Goal: Entertainment & Leisure: Consume media (video, audio)

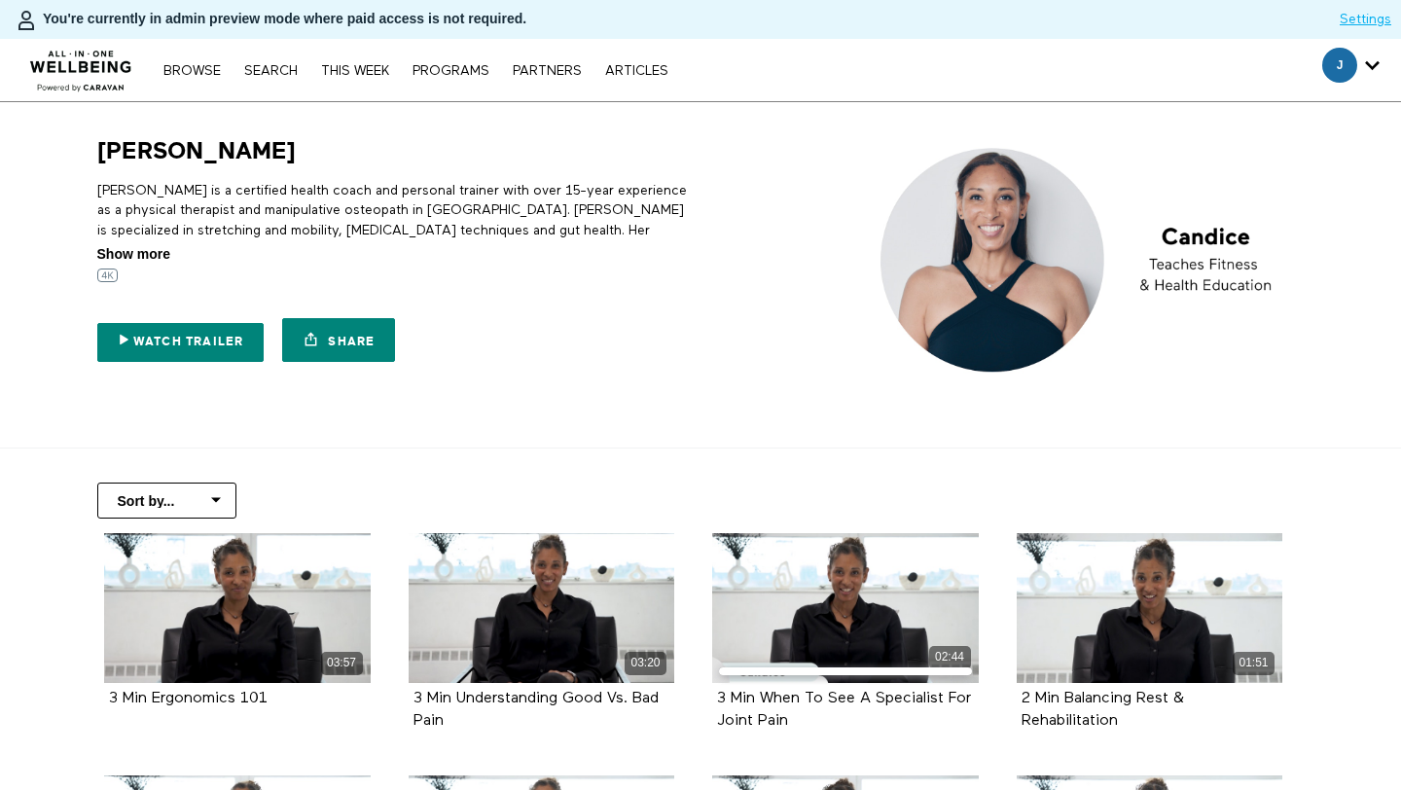
click at [128, 254] on span "Show more" at bounding box center [133, 254] width 73 height 20
click at [0, 0] on input "Show more Show less" at bounding box center [0, 0] width 0 height 0
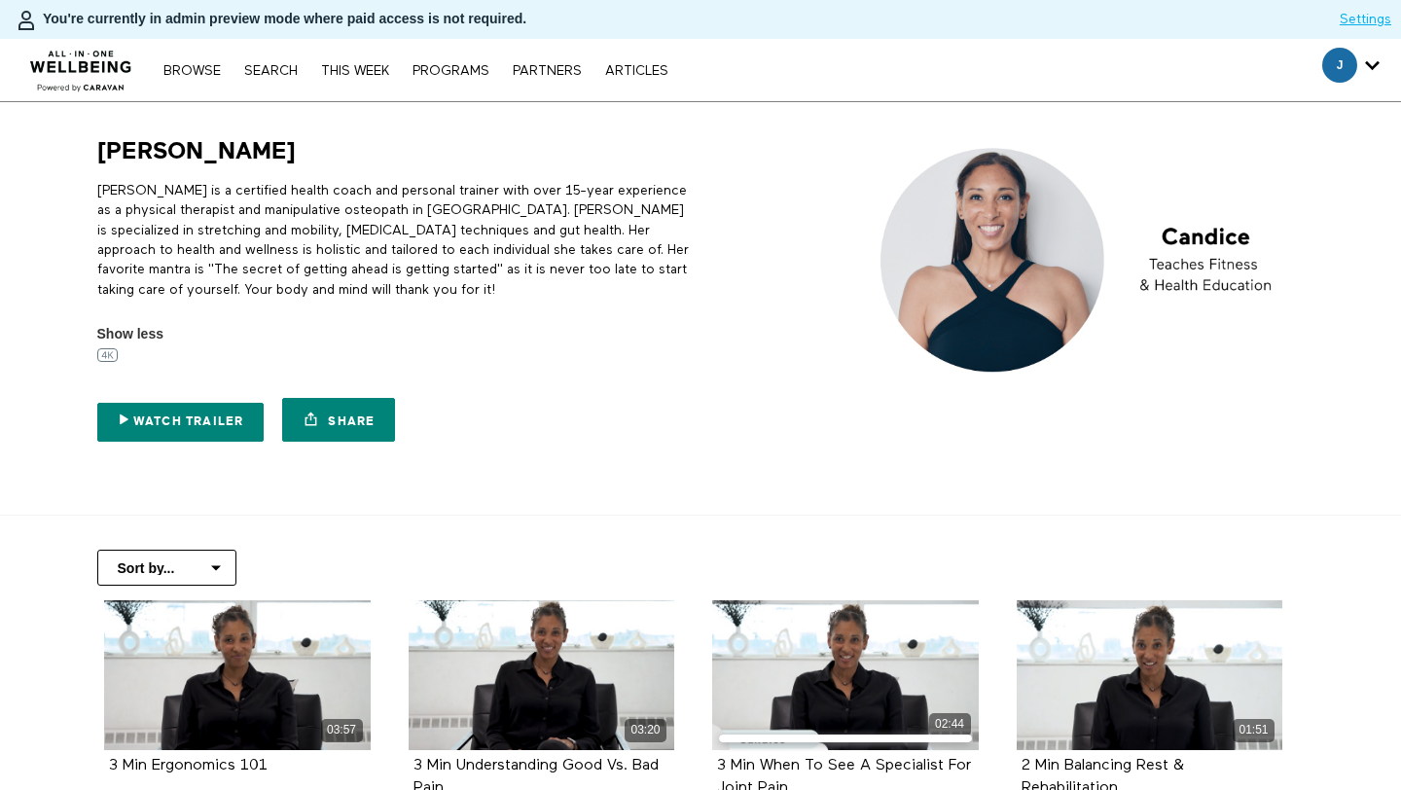
click at [275, 217] on p "Candice is a certified health coach and personal trainer with over 15-year expe…" at bounding box center [395, 240] width 596 height 119
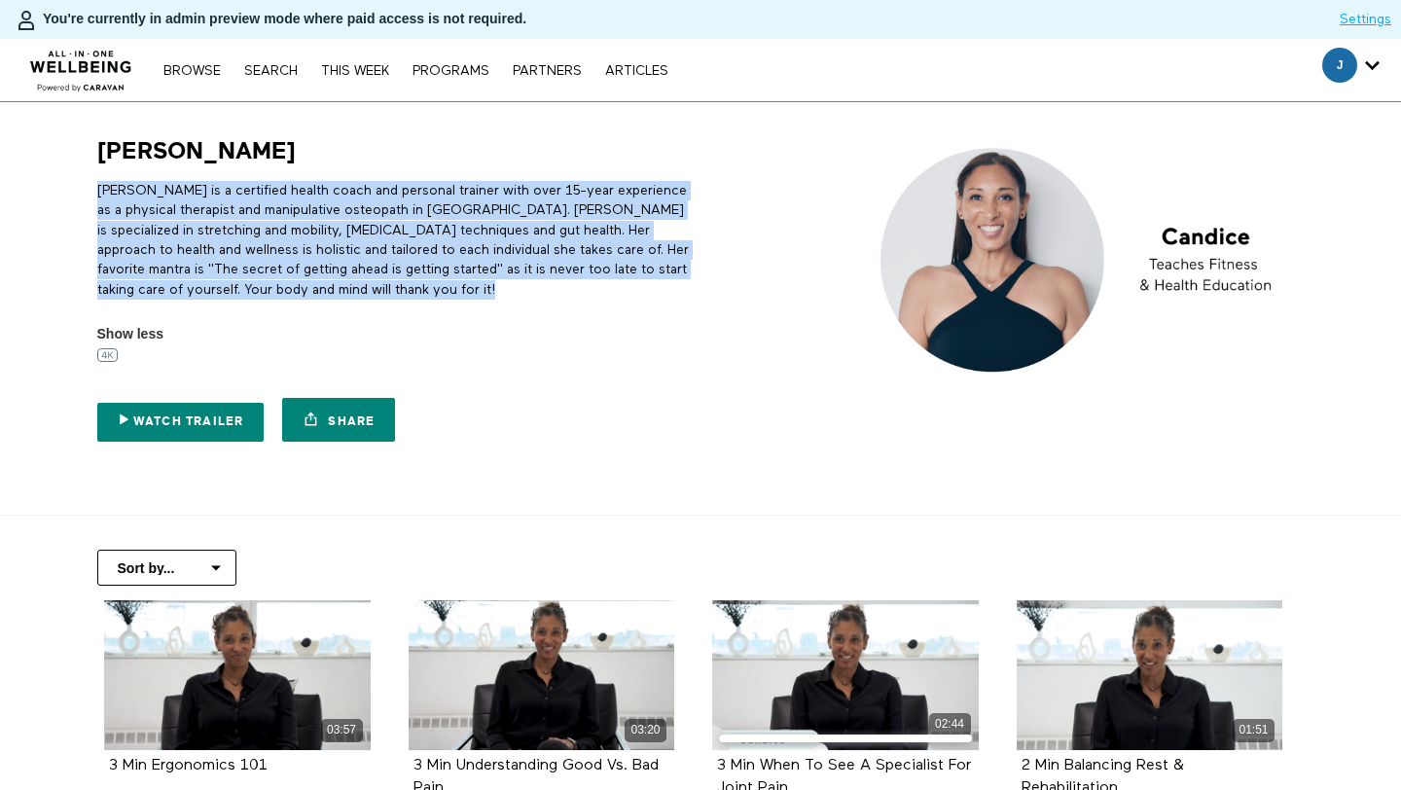
click at [275, 217] on p "Candice is a certified health coach and personal trainer with over 15-year expe…" at bounding box center [395, 240] width 596 height 119
copy div "Candice is a certified health coach and personal trainer with over 15-year expe…"
click at [346, 239] on p "Candice is a certified health coach and personal trainer with over 15-year expe…" at bounding box center [395, 240] width 596 height 119
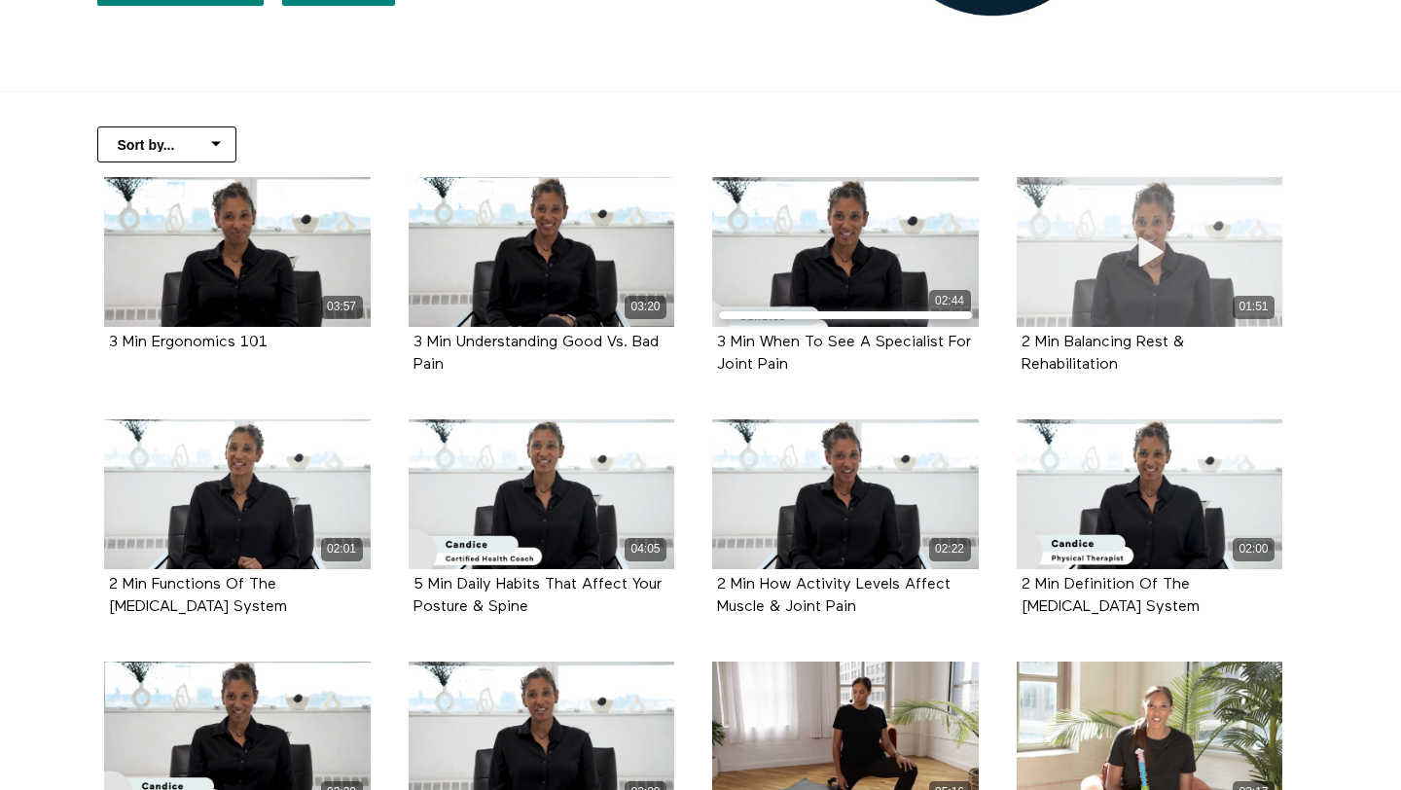
scroll to position [378, 0]
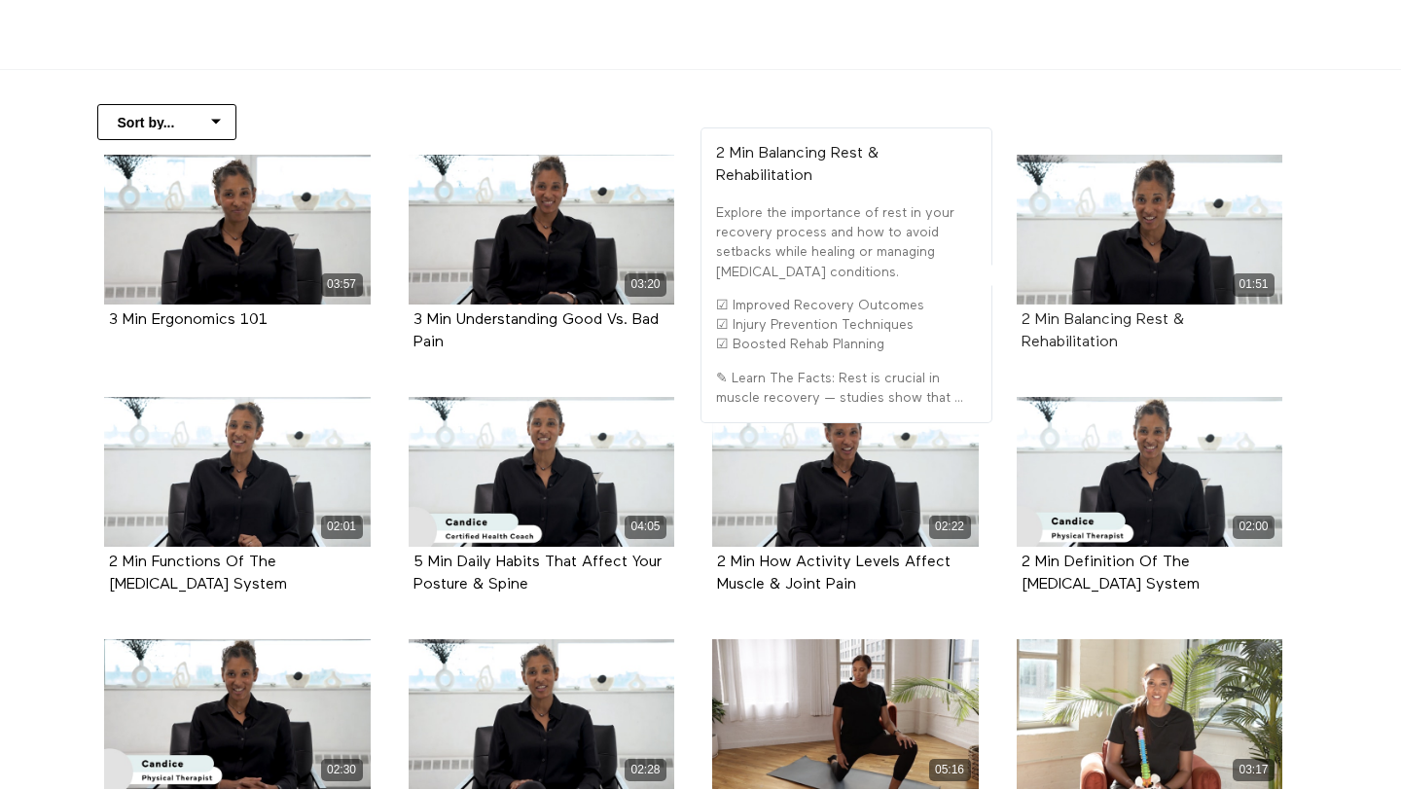
drag, startPoint x: 1140, startPoint y: 341, endPoint x: 1020, endPoint y: 317, distance: 122.1
click at [1021, 317] on div "2 Min Balancing Rest & Rehabilitation" at bounding box center [1149, 331] width 257 height 45
copy strong "2 Min Balancing Rest & Rehabilitation"
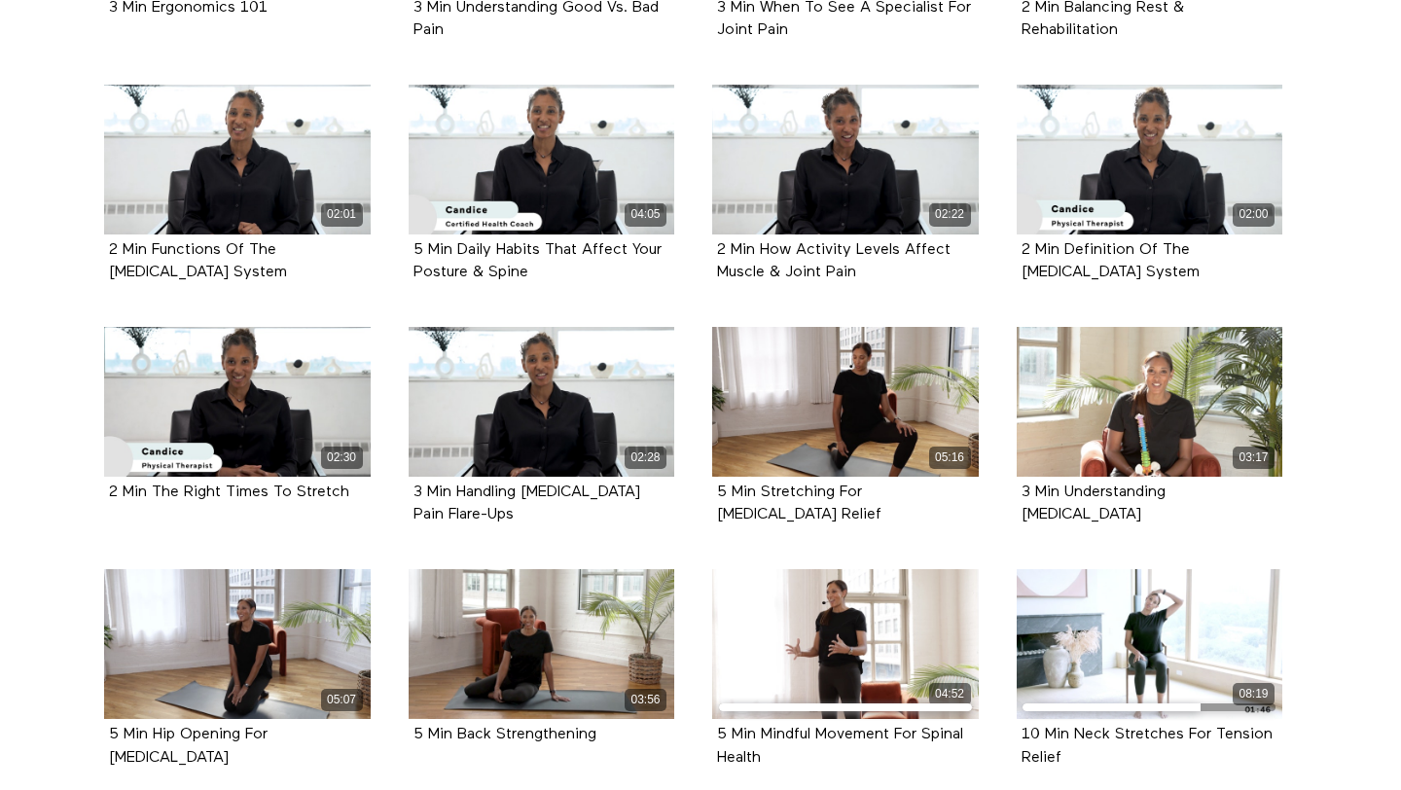
scroll to position [667, 0]
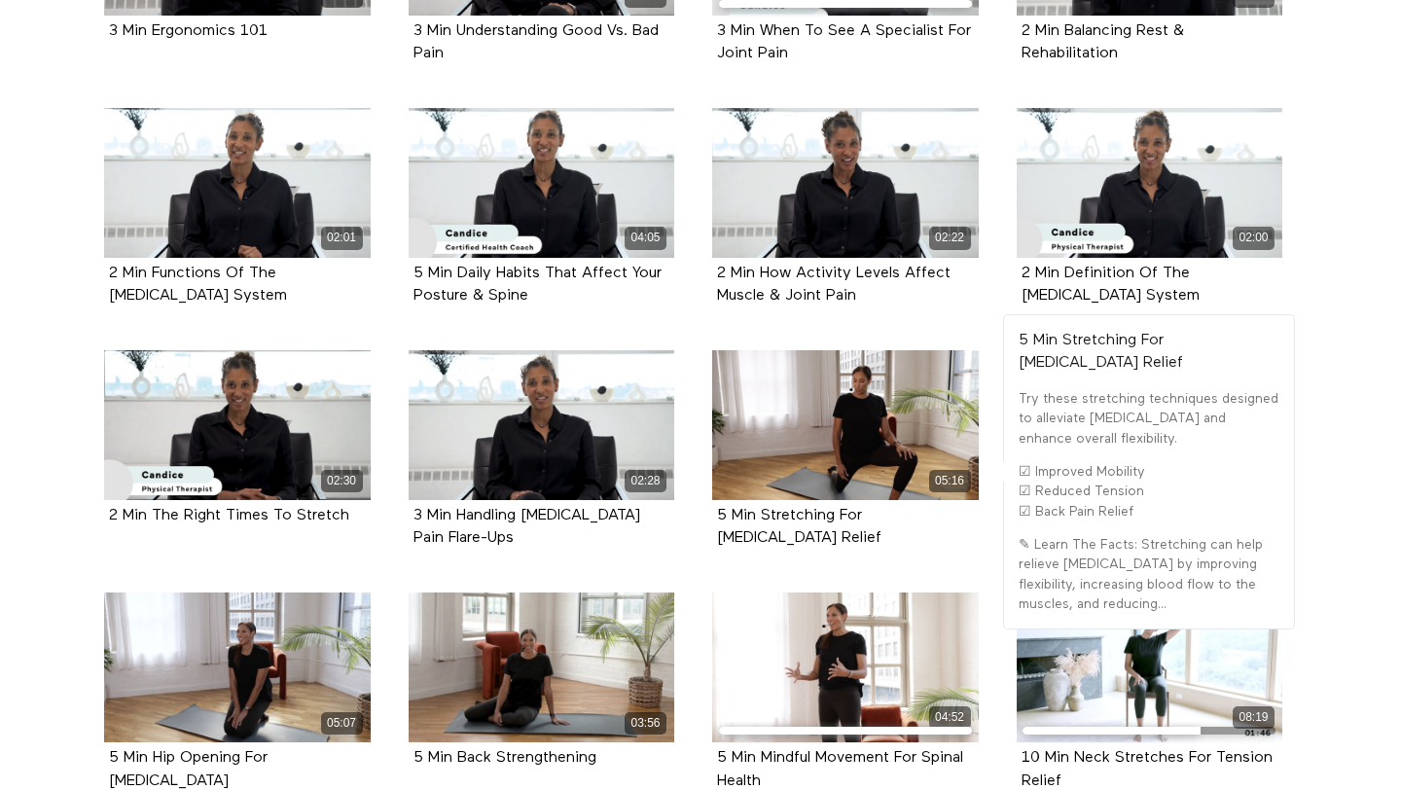
drag, startPoint x: 770, startPoint y: 540, endPoint x: 697, endPoint y: 504, distance: 82.2
click at [697, 504] on li "05:16 5 Min Stretching For Low Back Pain Relief" at bounding box center [846, 471] width 304 height 242
copy strong "5 Min Stretching For Low Back Pain Relief"
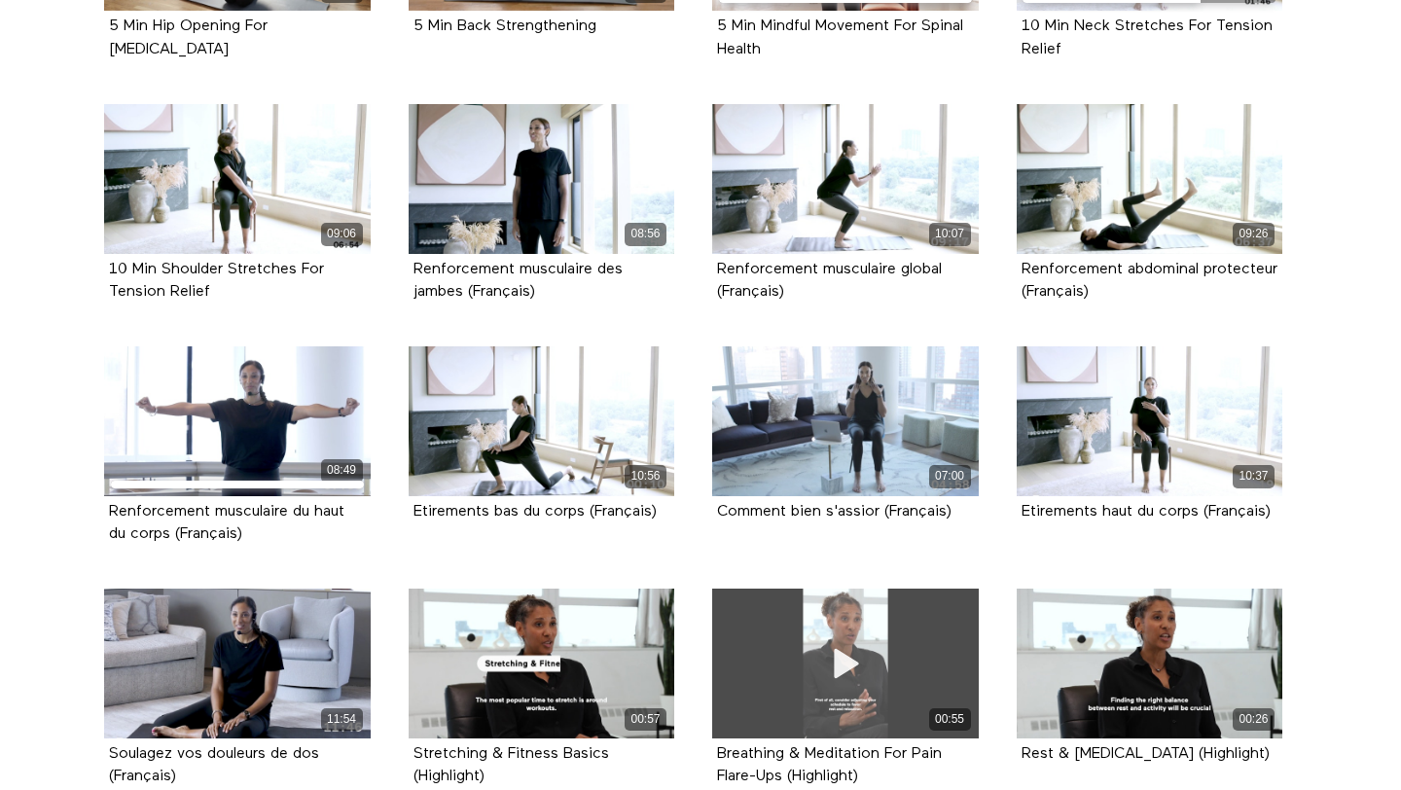
click at [734, 608] on div "00:55" at bounding box center [845, 664] width 267 height 150
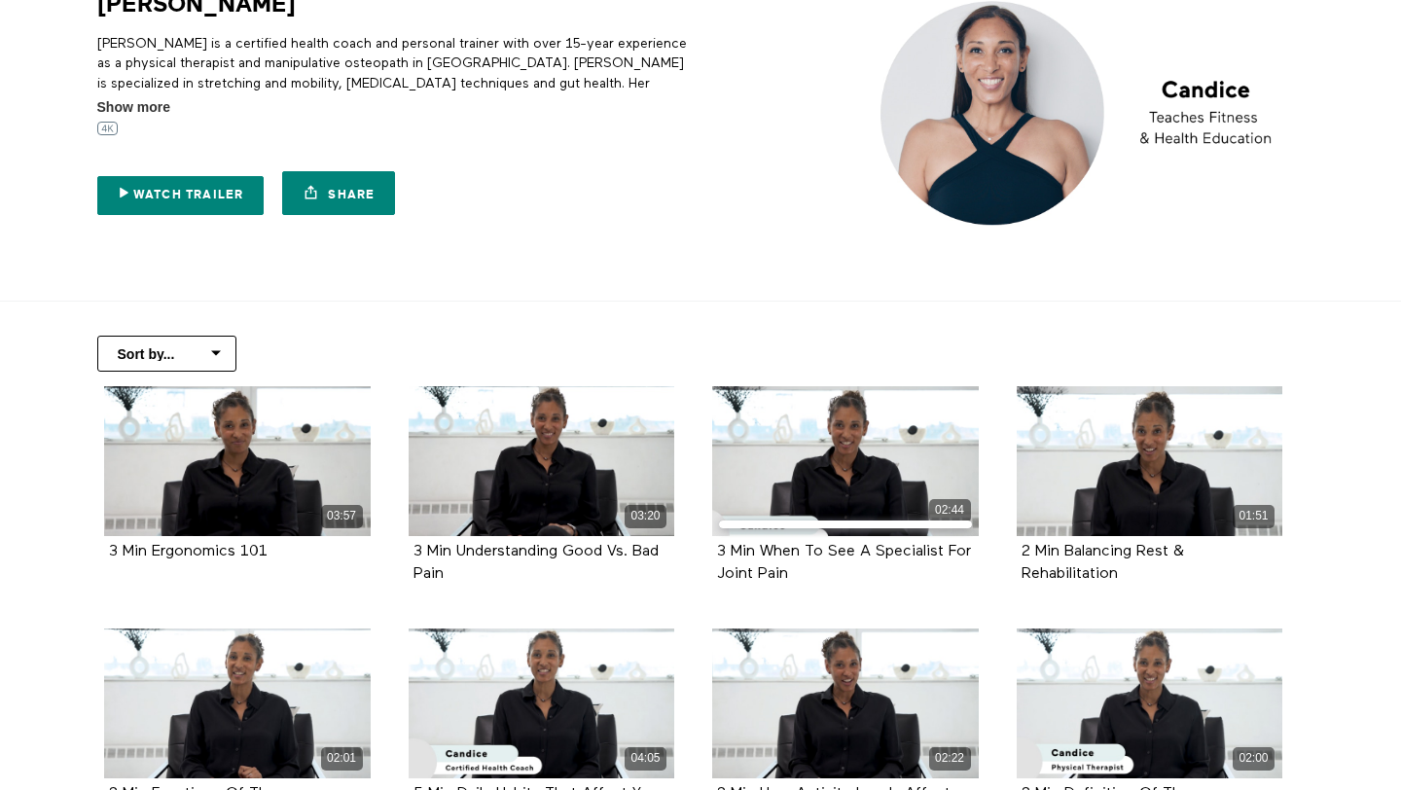
scroll to position [158, 0]
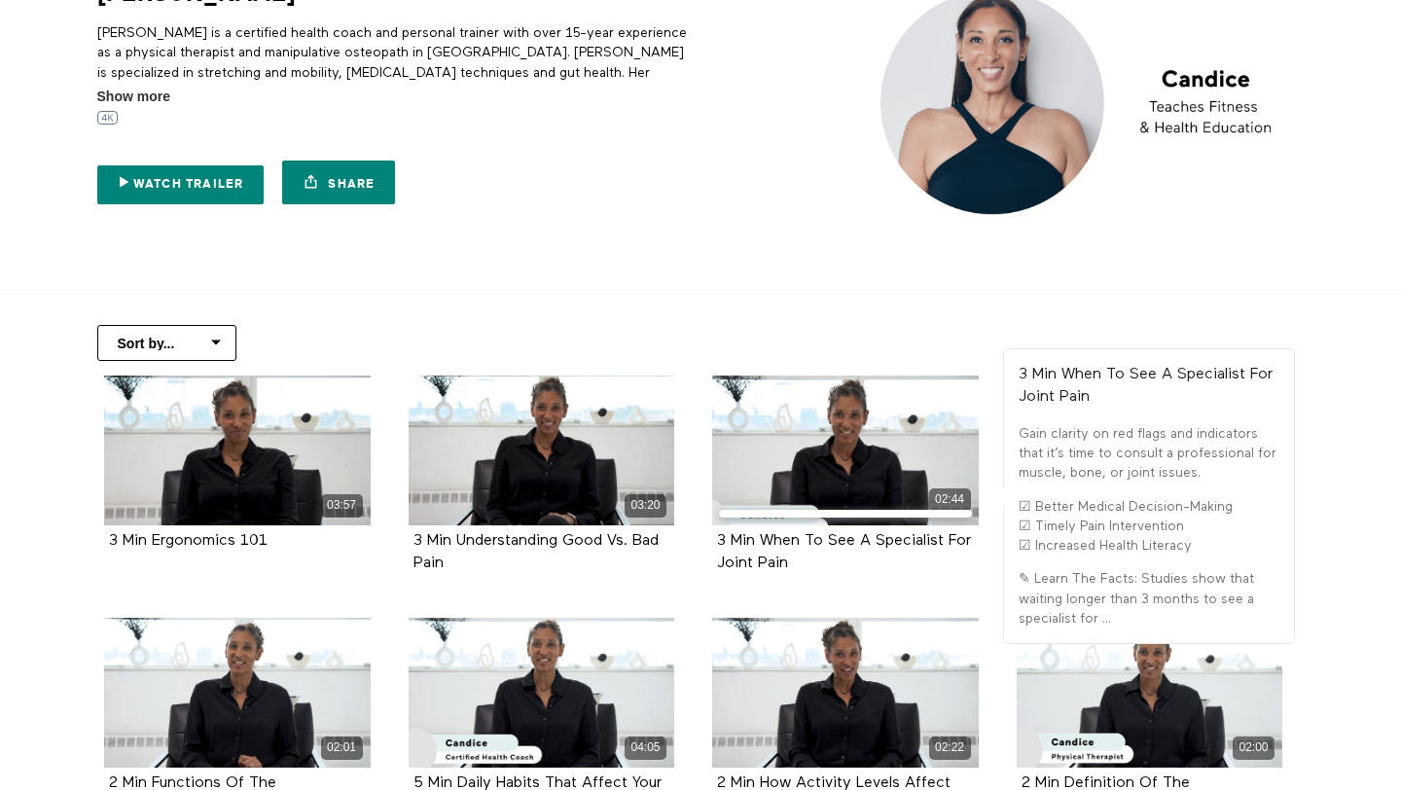
drag, startPoint x: 791, startPoint y: 572, endPoint x: 696, endPoint y: 525, distance: 106.2
click at [696, 525] on li "02:44 3 Min When To See A Specialist For Joint Pain" at bounding box center [846, 496] width 304 height 242
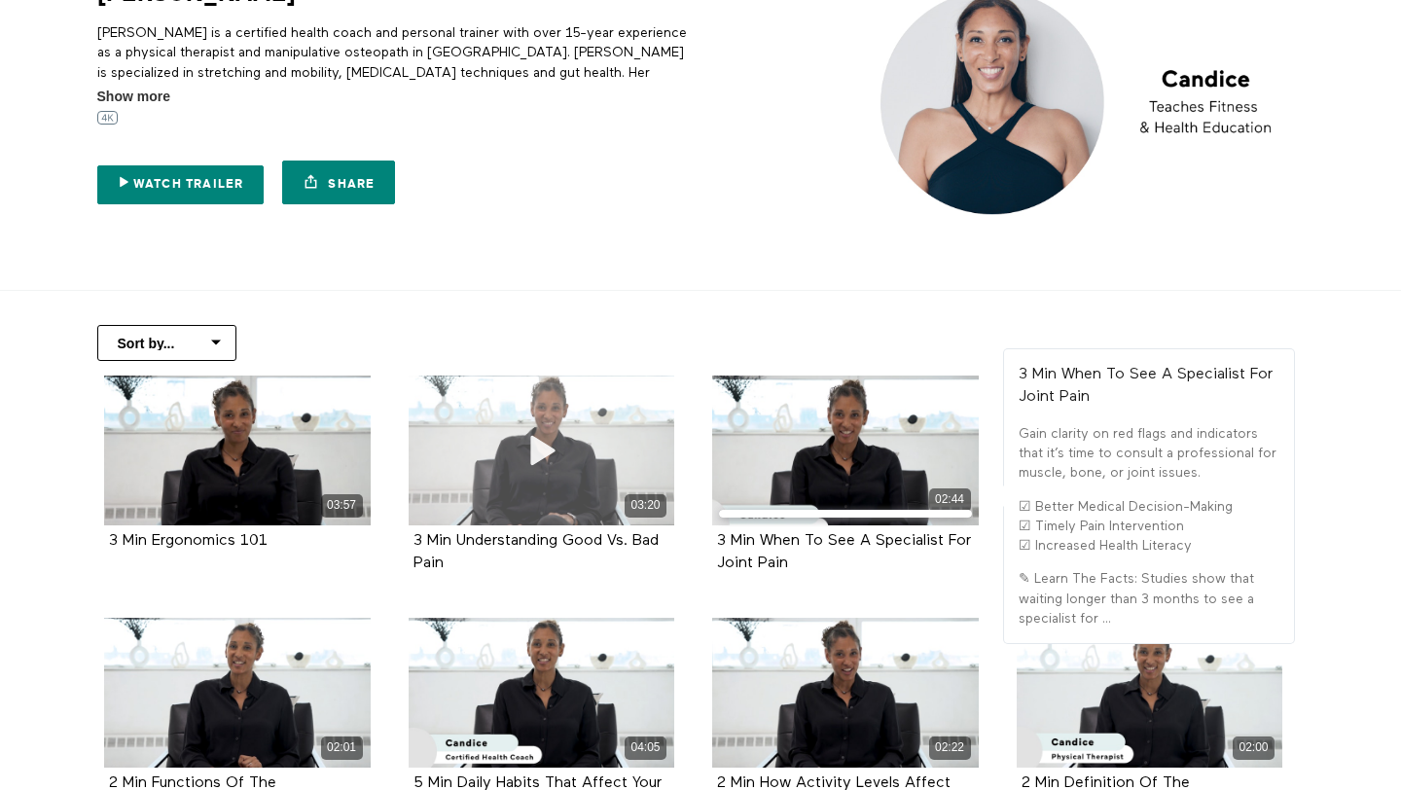
copy strong "3 Min When To See A Specialist For Joint Pain"
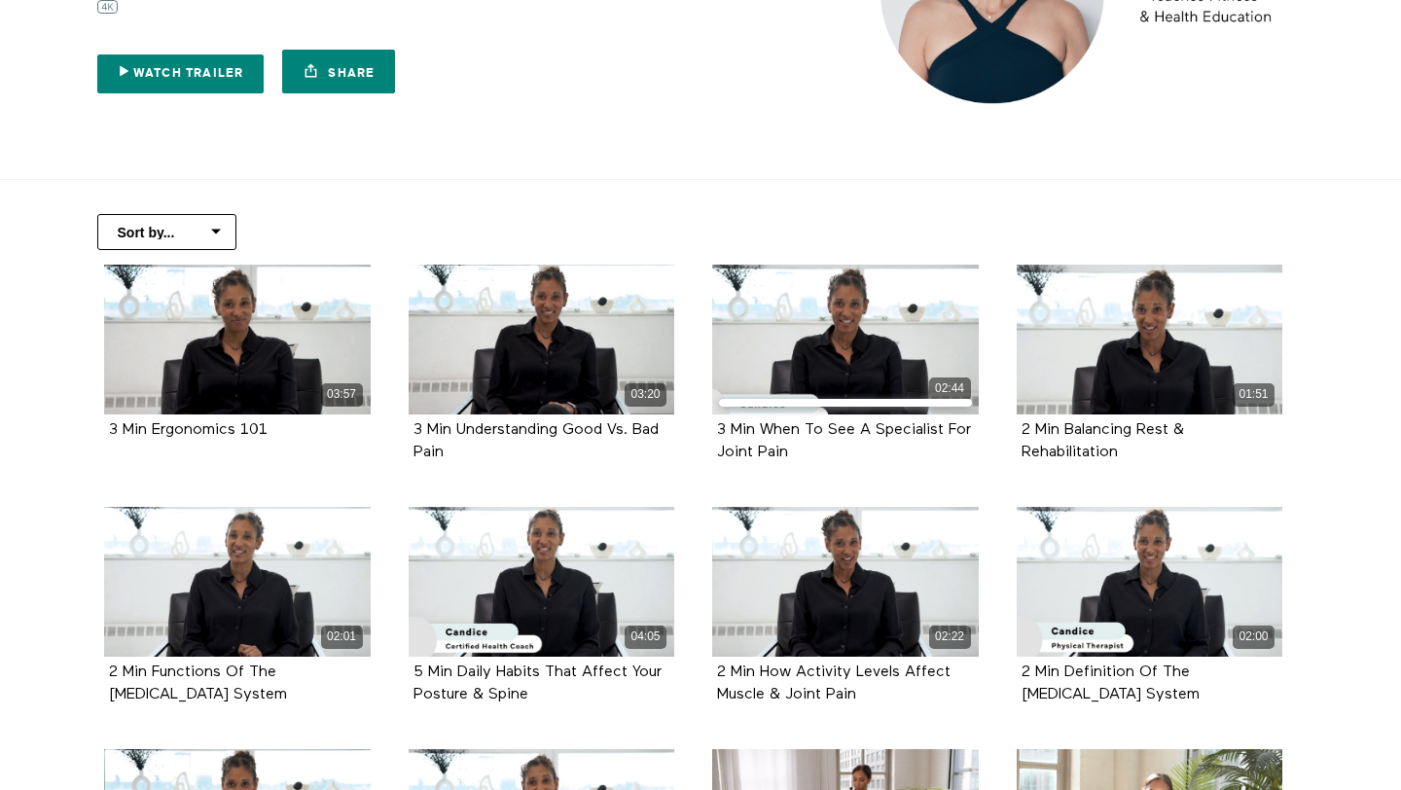
scroll to position [545, 0]
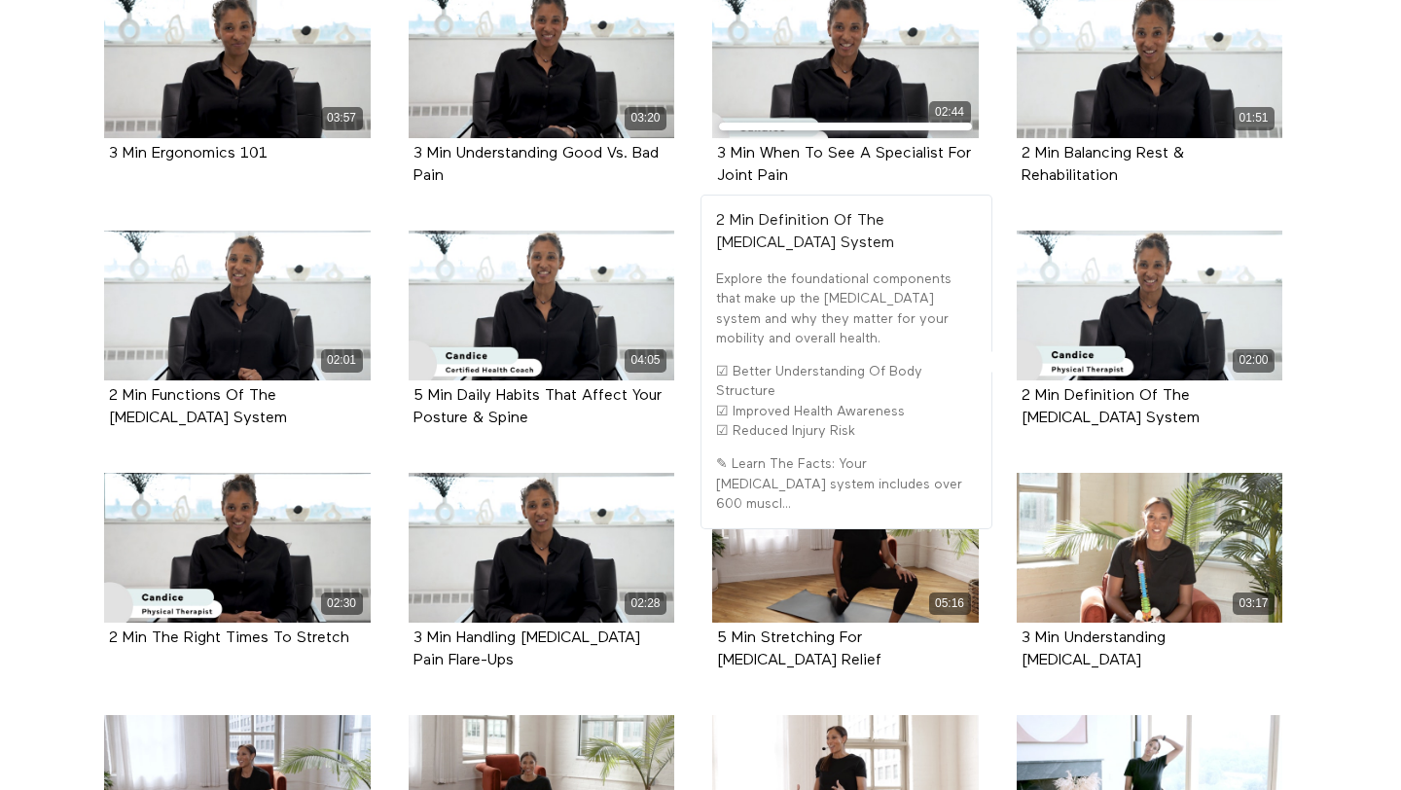
drag, startPoint x: 1210, startPoint y: 422, endPoint x: 1012, endPoint y: 388, distance: 201.3
click at [1012, 388] on div "02:00 2 Min Definition Of The Musculoskeletal System" at bounding box center [1150, 345] width 290 height 228
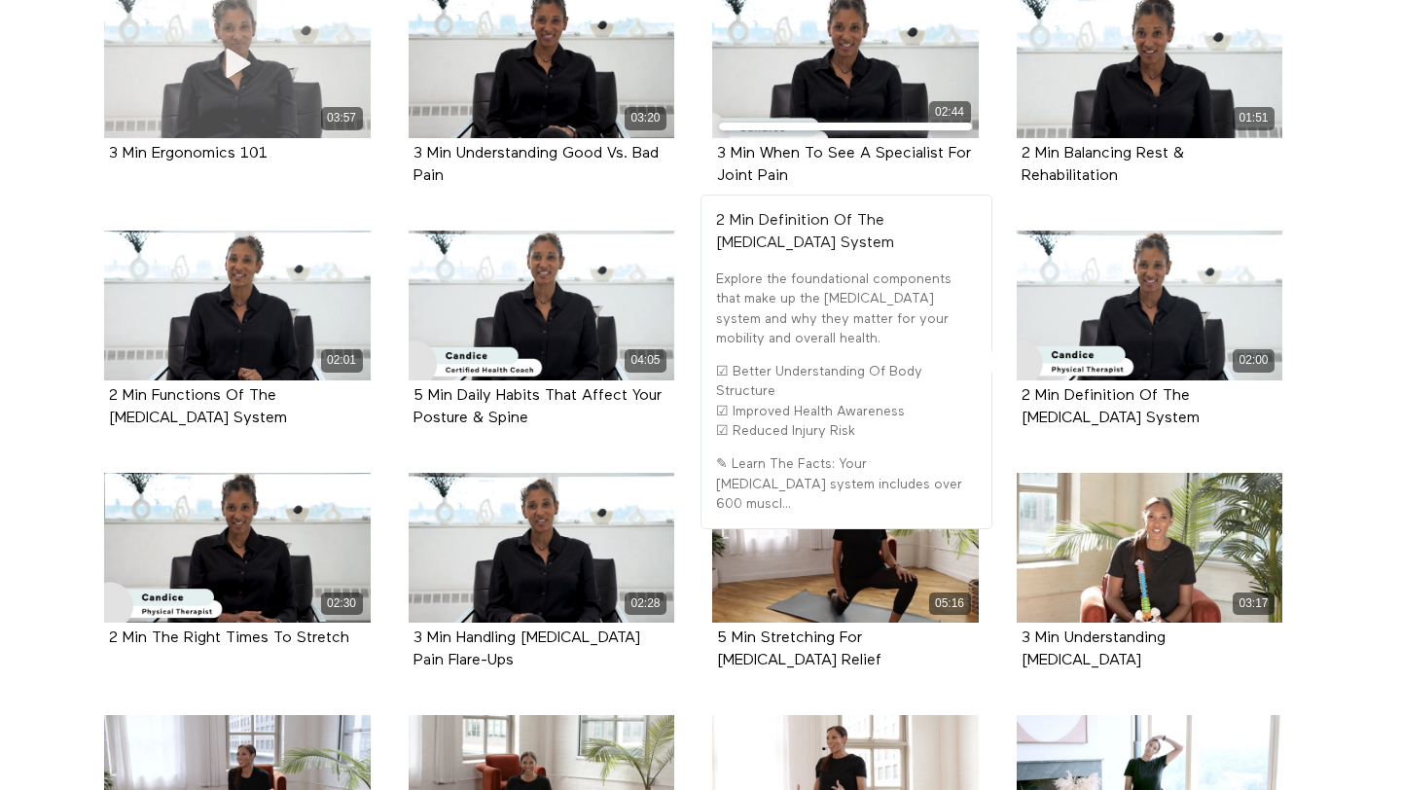
copy strong "2 Min Definition Of The Musculoskeletal System"
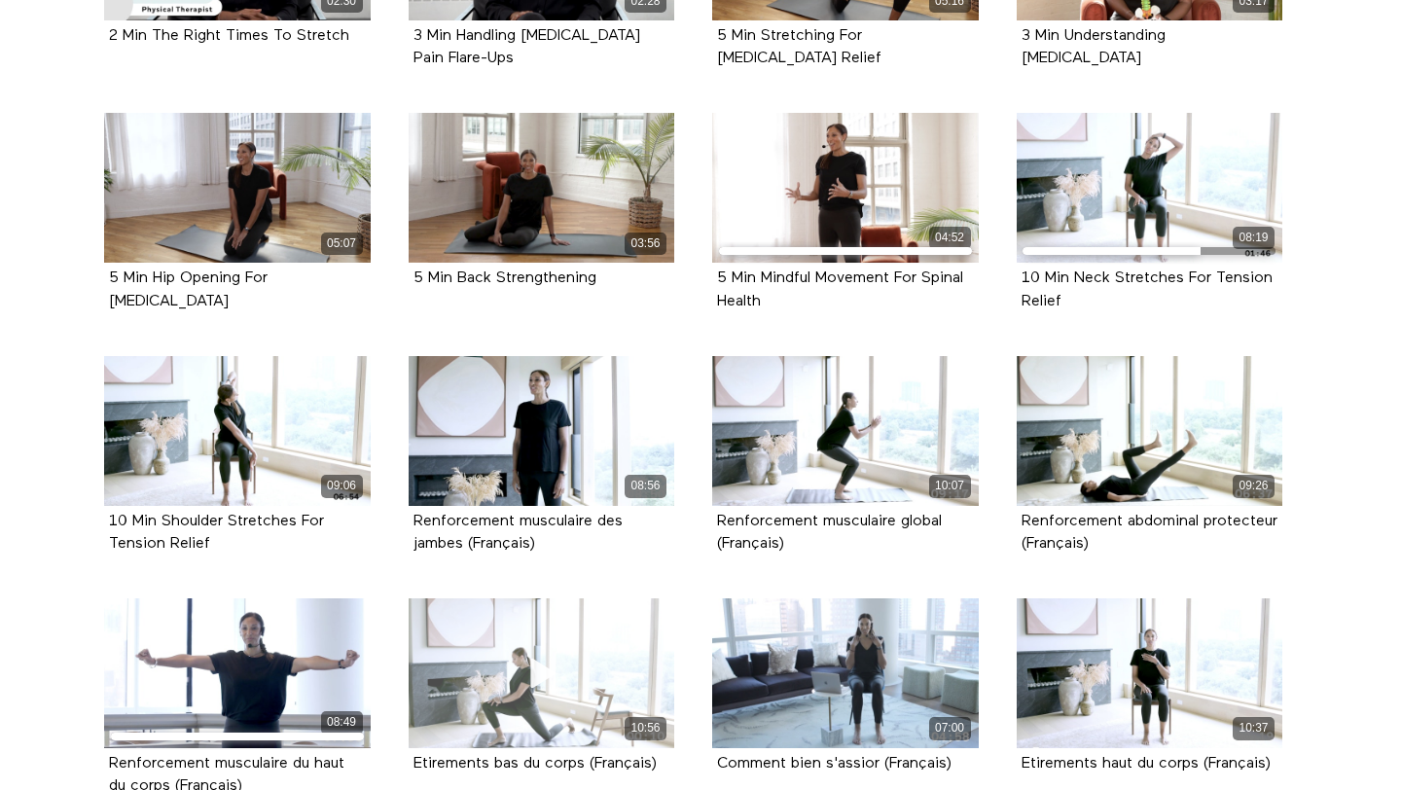
scroll to position [1156, 0]
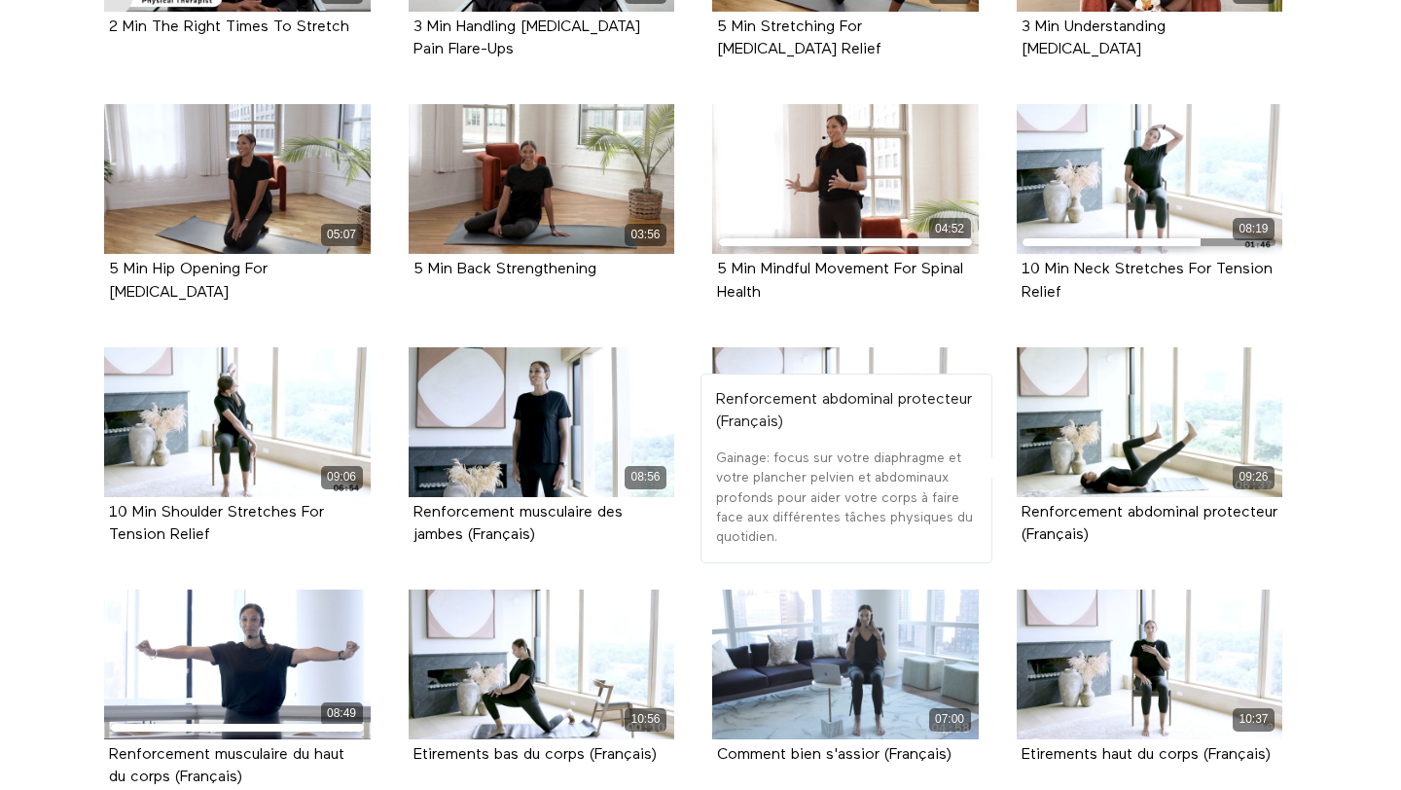
drag, startPoint x: 1191, startPoint y: 531, endPoint x: 1022, endPoint y: 499, distance: 171.3
click at [1022, 499] on div "Renforcement abdominal protecteur (Français)" at bounding box center [1150, 524] width 267 height 54
copy strong "Renforcement abdominal protecteur (Français)"
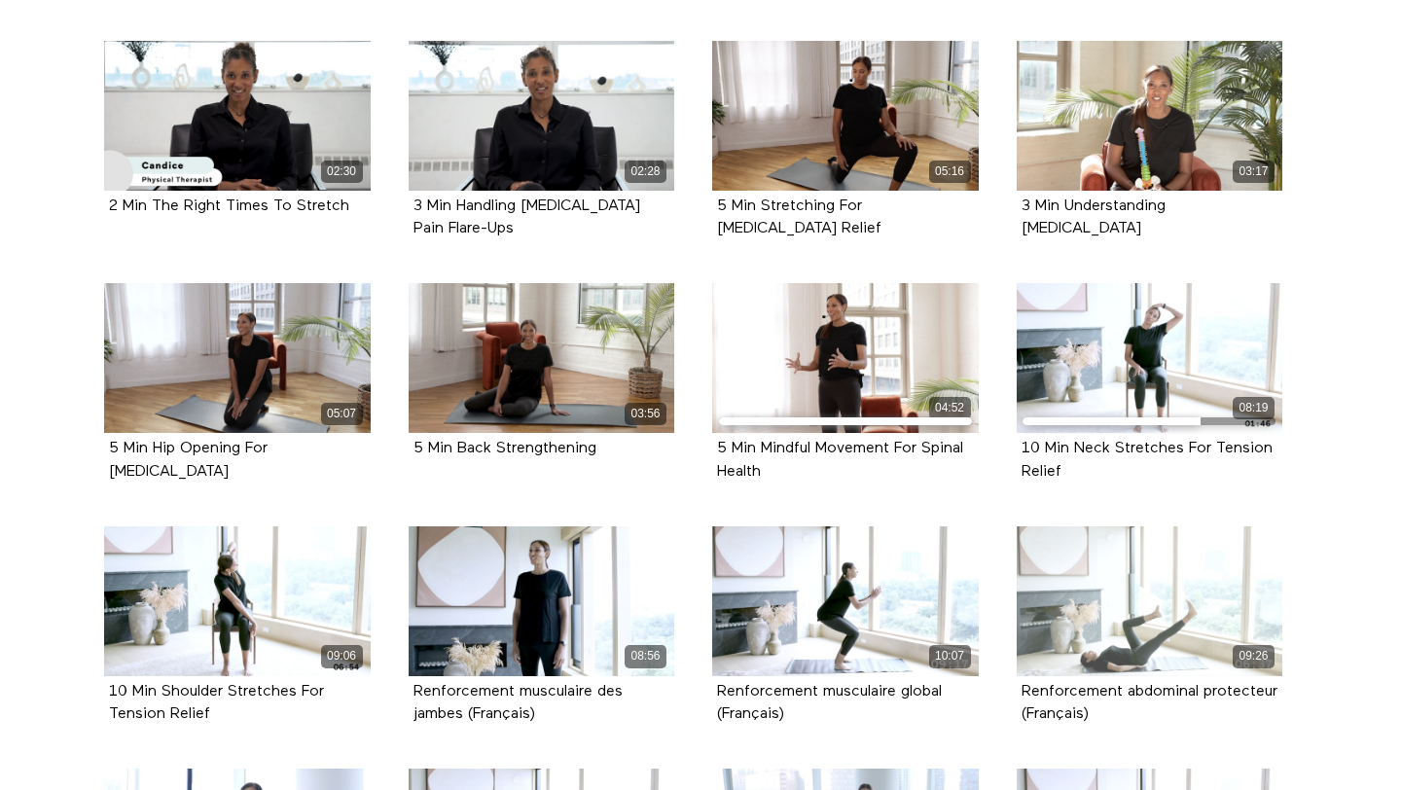
scroll to position [952, 0]
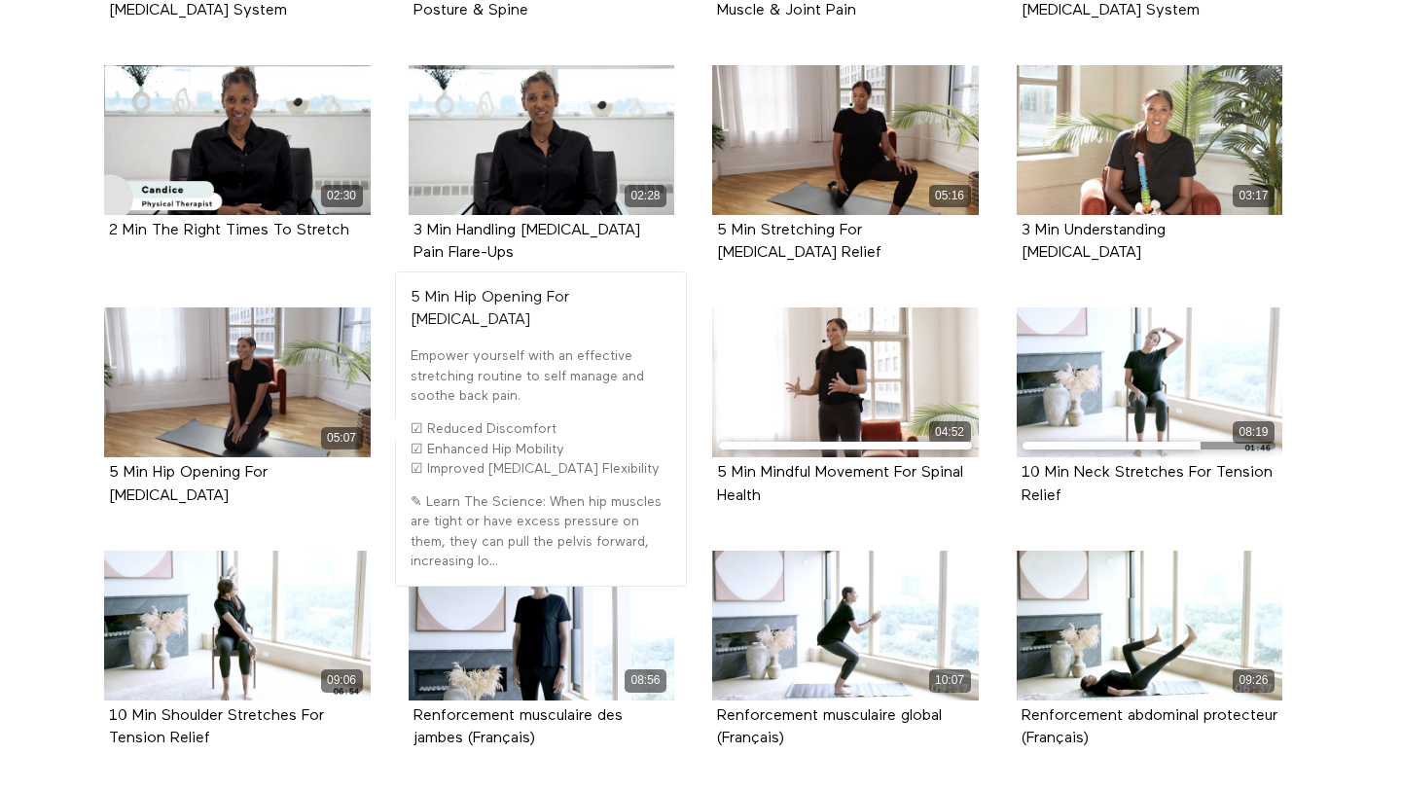
drag, startPoint x: 172, startPoint y: 487, endPoint x: 88, endPoint y: 468, distance: 86.8
click at [88, 468] on li "05:07 5 Min Hip Opening For Low Back Pain" at bounding box center [238, 428] width 304 height 242
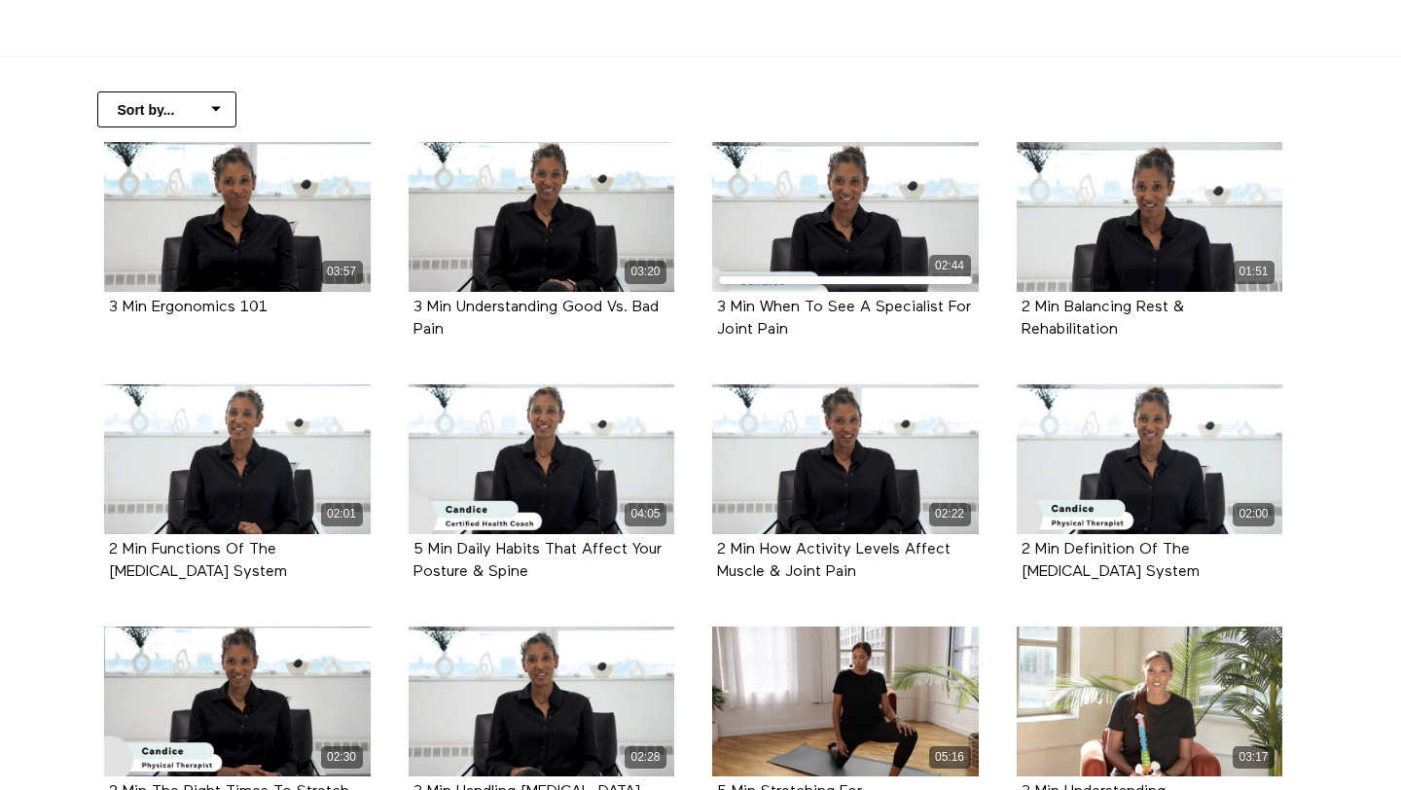
scroll to position [372, 0]
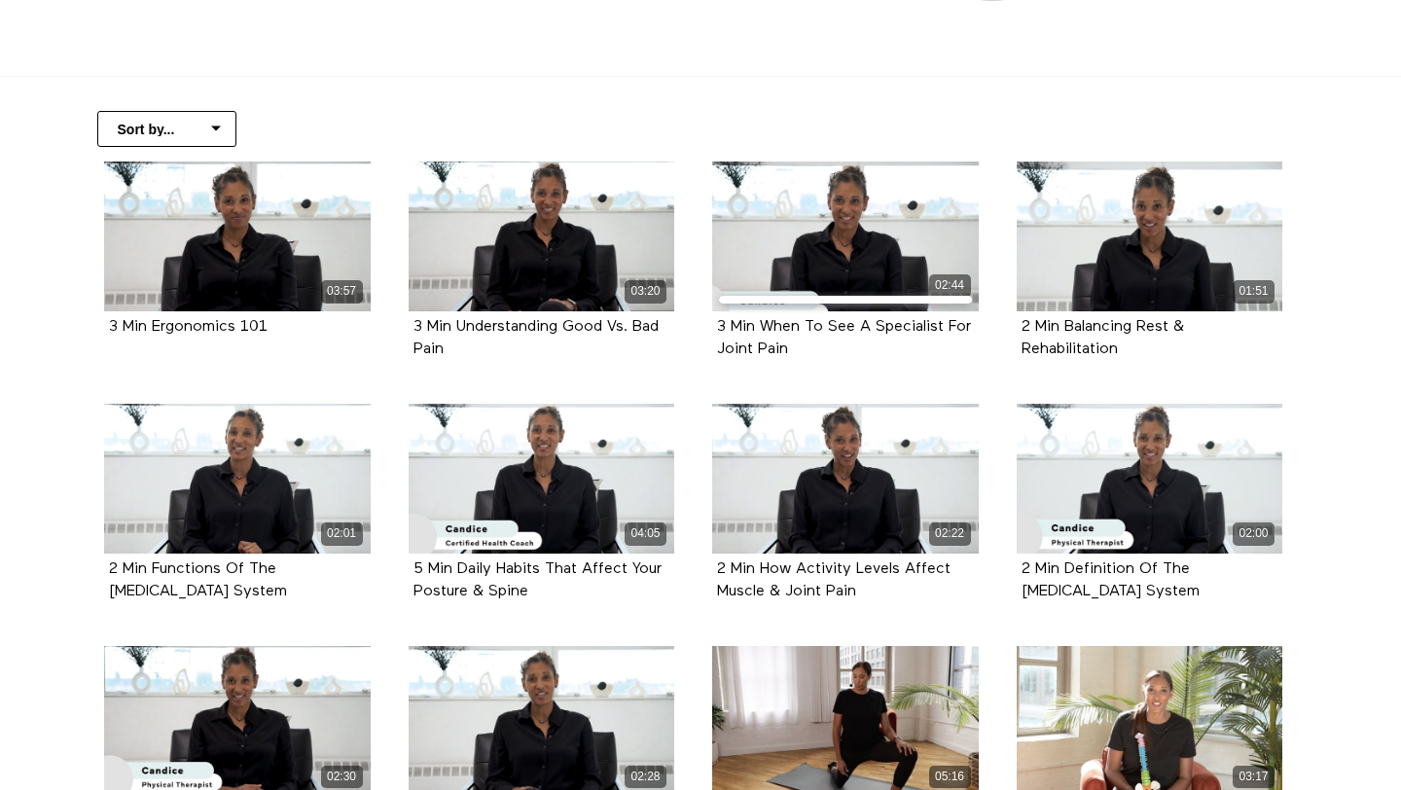
copy strong "5 Min Hip Opening For Low Back Pain"
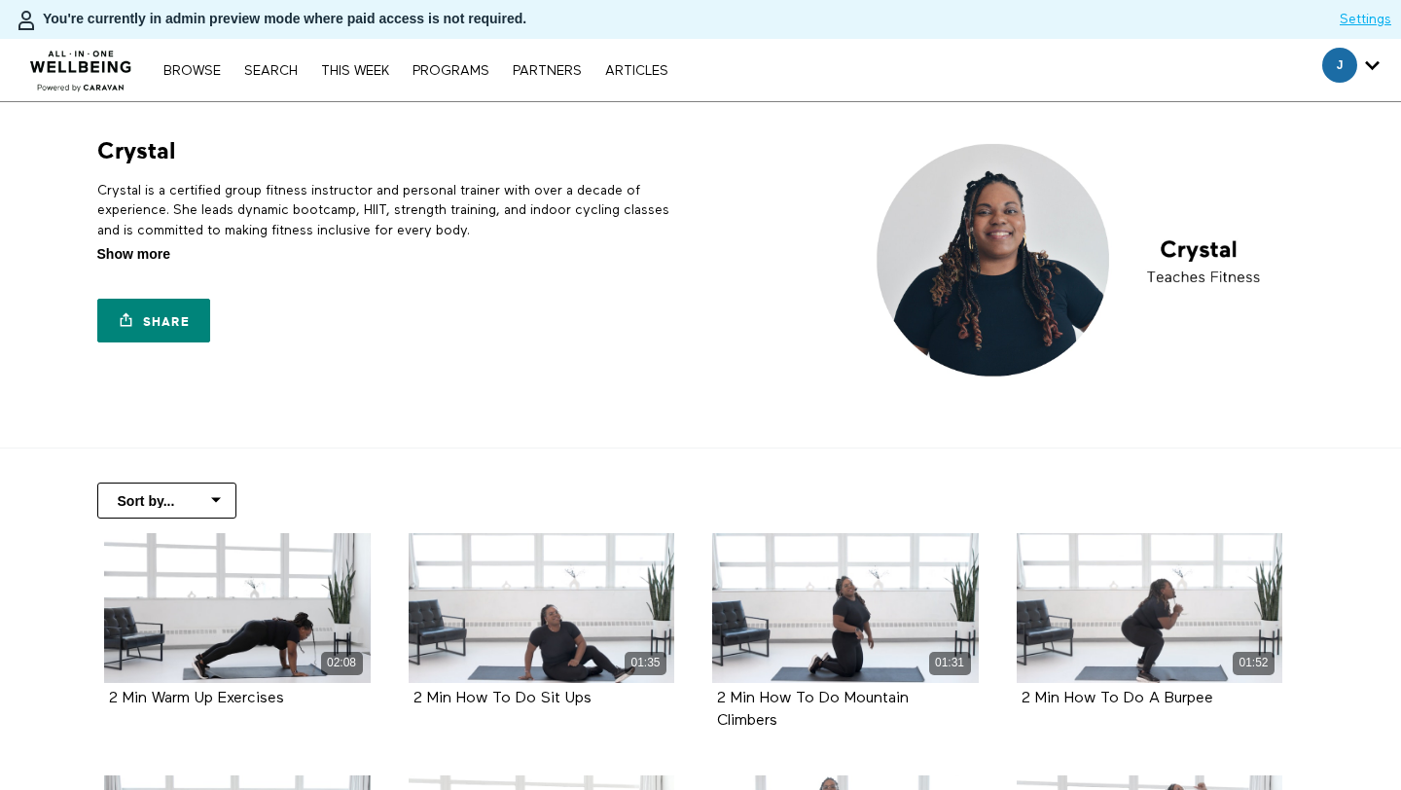
click at [123, 247] on span "Show more" at bounding box center [133, 254] width 73 height 20
click at [0, 0] on input "Show more Show less" at bounding box center [0, 0] width 0 height 0
click at [256, 206] on p "Crystal is a certified group fitness instructor and personal trainer with over …" at bounding box center [395, 210] width 596 height 59
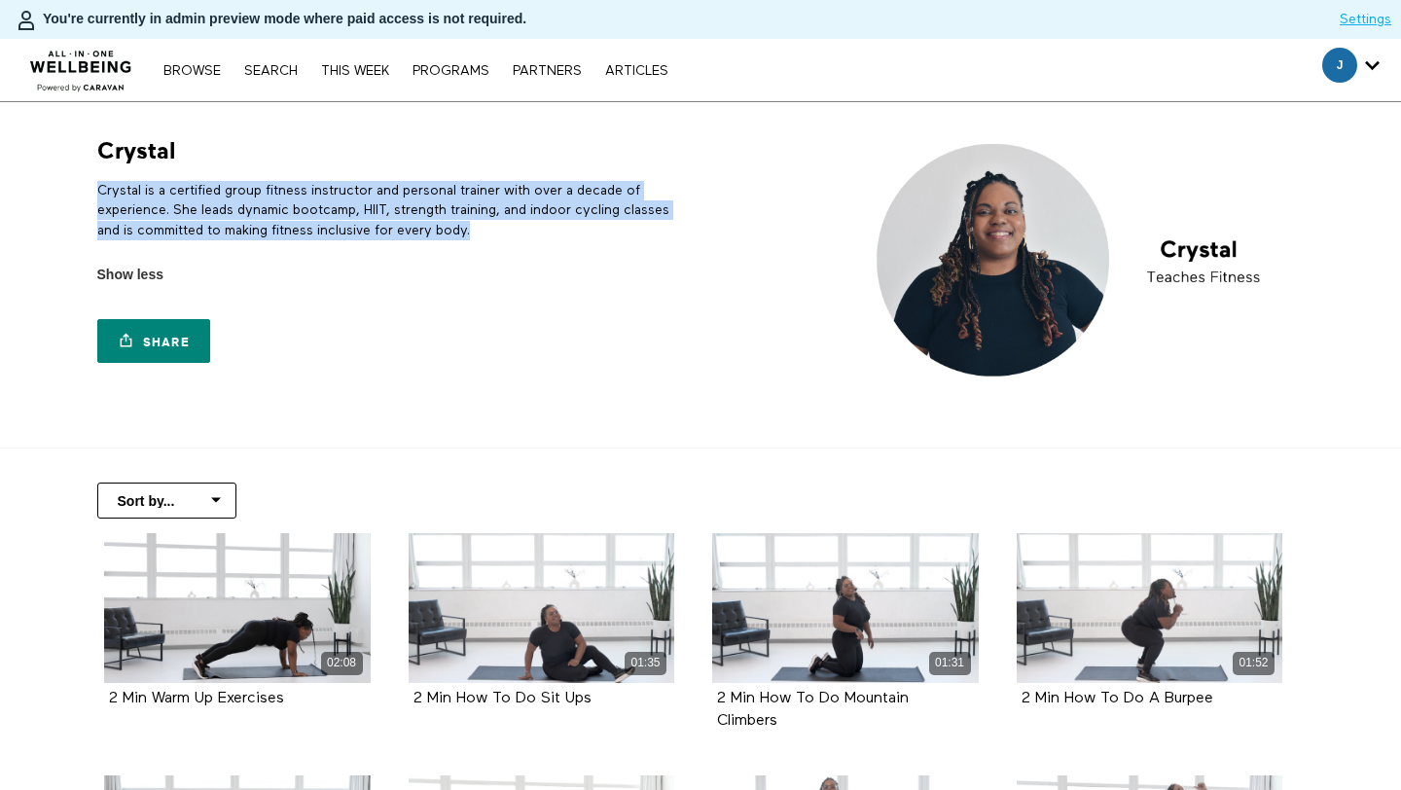
click at [256, 206] on p "Crystal is a certified group fitness instructor and personal trainer with over …" at bounding box center [395, 210] width 596 height 59
copy div "Crystal is a certified group fitness instructor and personal trainer with over …"
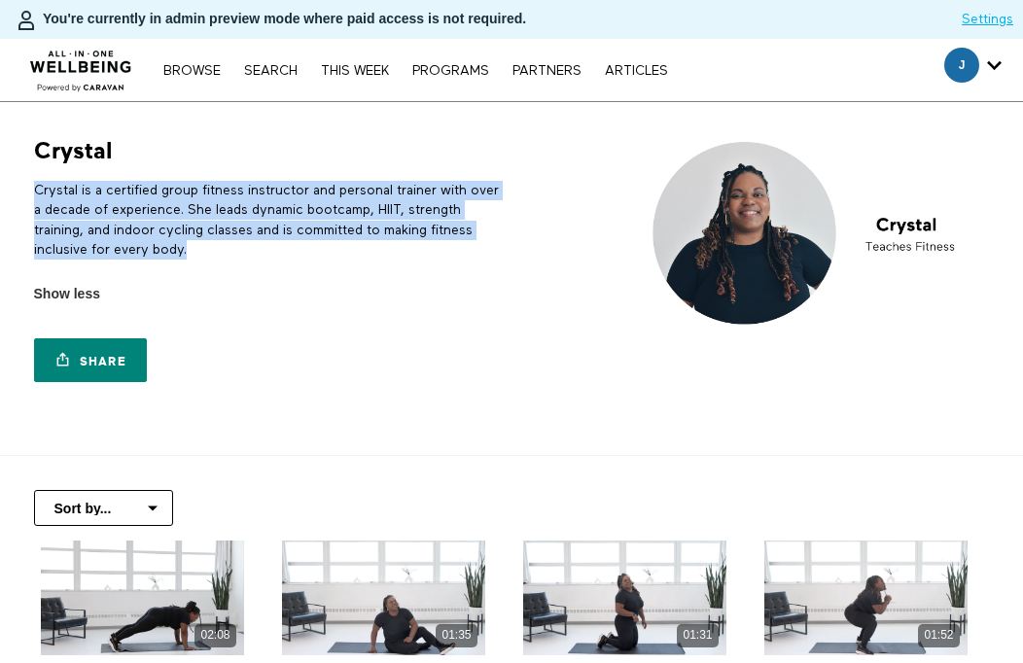
copy div "Crystal is a certified group fitness instructor and personal trainer with over …"
